Goal: Task Accomplishment & Management: Manage account settings

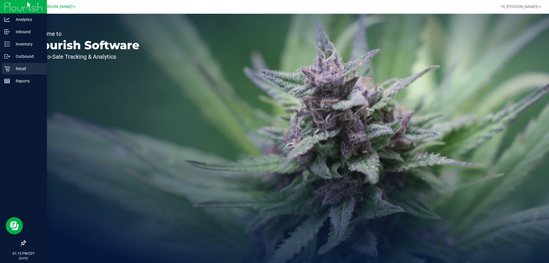
click at [5, 69] on icon at bounding box center [7, 69] width 6 height 6
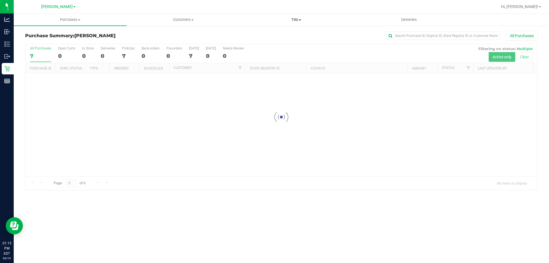
click at [290, 21] on span "Tills" at bounding box center [296, 19] width 112 height 5
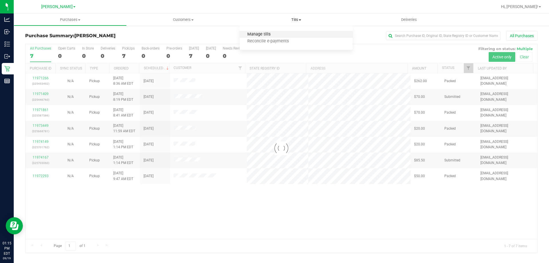
click at [276, 35] on span "Manage tills" at bounding box center [258, 34] width 39 height 5
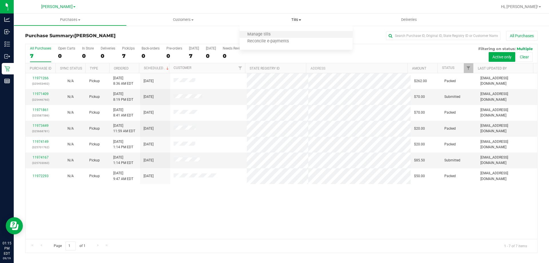
click at [291, 33] on li "Manage tills" at bounding box center [295, 34] width 113 height 7
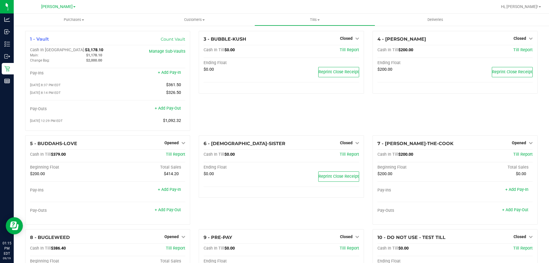
click at [250, 114] on div "3 - BUBBLE-KUSH Closed Open Till Cash In Till $0.00 Till Report Ending Float $0…" at bounding box center [280, 83] width 173 height 104
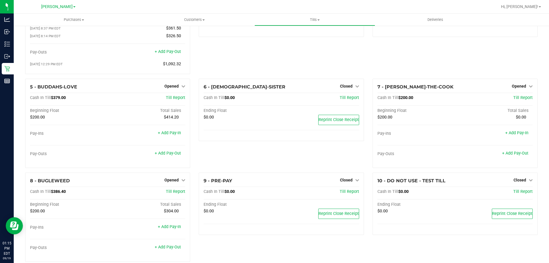
scroll to position [57, 0]
click at [242, 151] on div "6 - BUDDHAS-SISTER Closed Open Till Cash In Till $0.00 Till Report Ending Float…" at bounding box center [280, 125] width 173 height 94
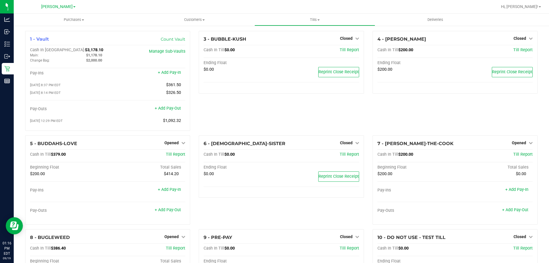
click at [259, 105] on div "3 - BUBBLE-KUSH Closed Open Till Cash In Till $0.00 Till Report Ending Float $0…" at bounding box center [280, 83] width 173 height 104
